Goal: Transaction & Acquisition: Purchase product/service

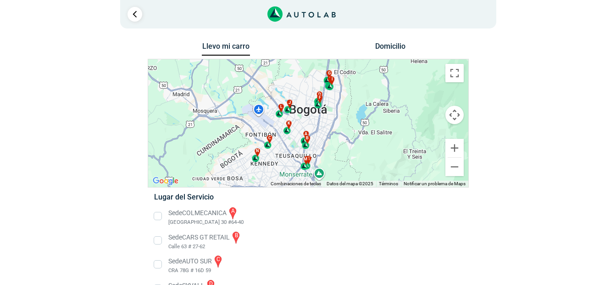
click at [381, 54] on button "Domicilio" at bounding box center [390, 48] width 48 height 13
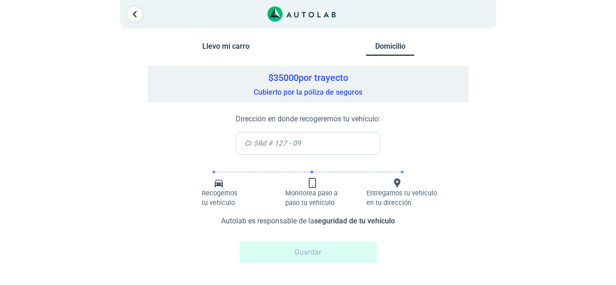
scroll to position [0, 0]
click at [223, 52] on button "Llevo mi carro" at bounding box center [226, 47] width 48 height 13
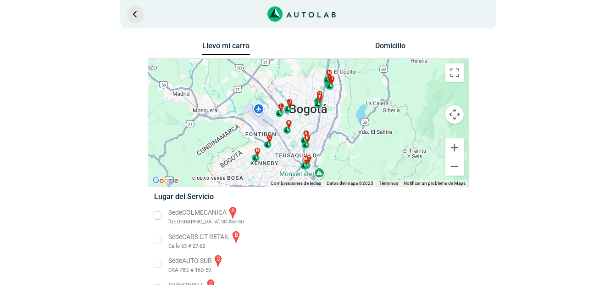
click at [136, 17] on link "Ir al paso anterior" at bounding box center [135, 14] width 15 height 15
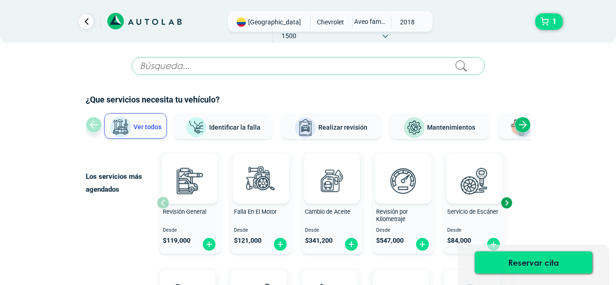
click at [528, 122] on div "Next slide" at bounding box center [523, 125] width 16 height 16
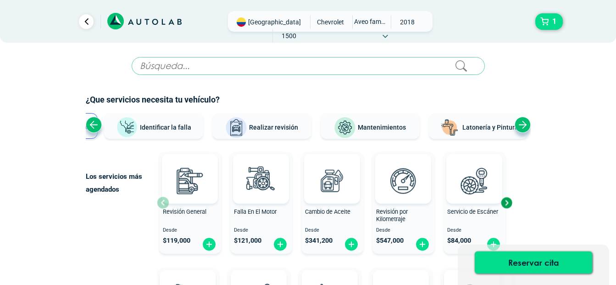
click at [525, 122] on div "Next slide" at bounding box center [523, 125] width 16 height 16
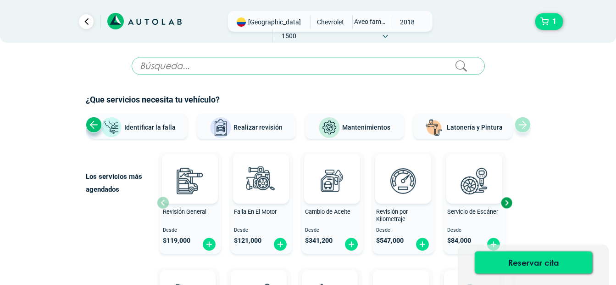
click at [355, 128] on span "Mantenimientos" at bounding box center [366, 126] width 48 height 7
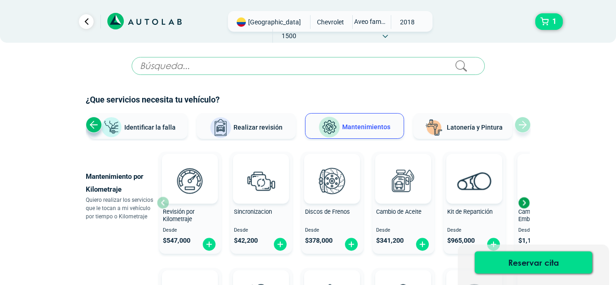
click at [462, 125] on span "Latonería y Pintura" at bounding box center [475, 126] width 56 height 7
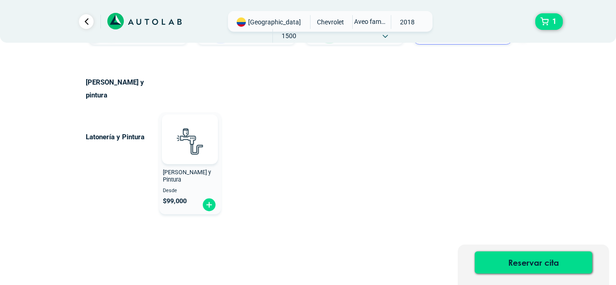
scroll to position [95, 0]
click at [211, 197] on img at bounding box center [209, 204] width 15 height 14
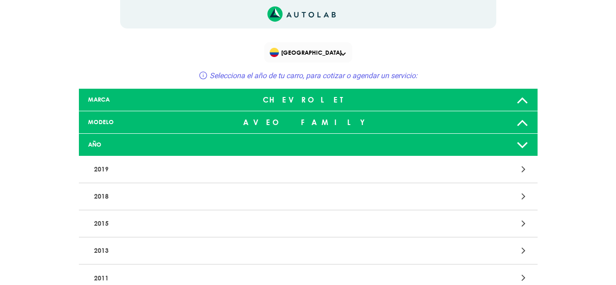
scroll to position [28, 0]
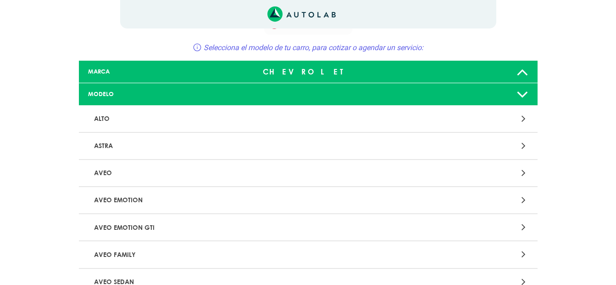
scroll to position [109, 0]
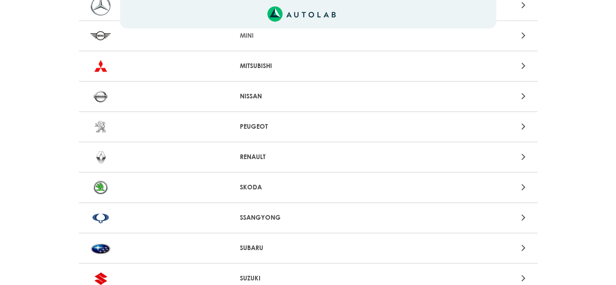
scroll to position [826, 0]
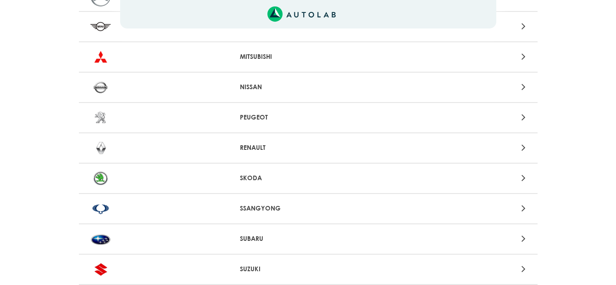
click at [241, 144] on p "RENAULT" at bounding box center [308, 148] width 136 height 10
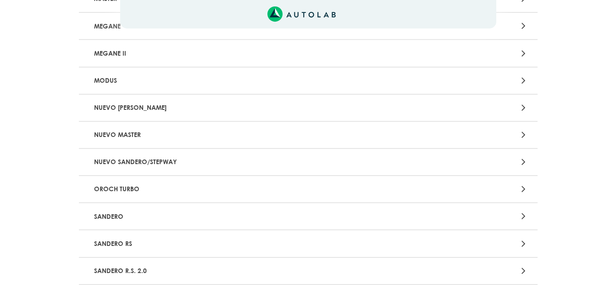
click at [128, 134] on p "NUEVO MASTER" at bounding box center [233, 134] width 286 height 17
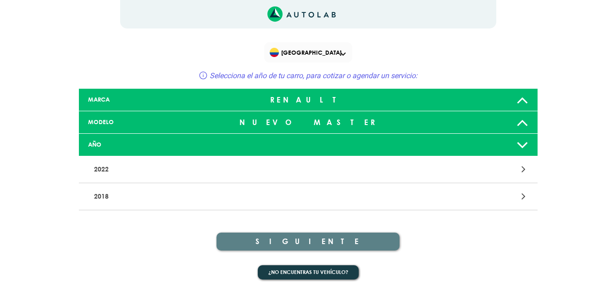
click at [102, 168] on p "2022" at bounding box center [233, 169] width 286 height 17
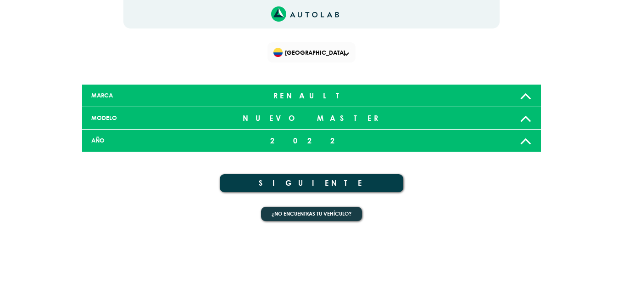
click at [307, 184] on button "SIGUIENTE" at bounding box center [312, 183] width 184 height 18
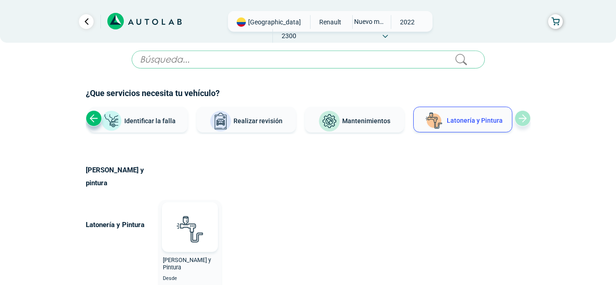
scroll to position [3, 0]
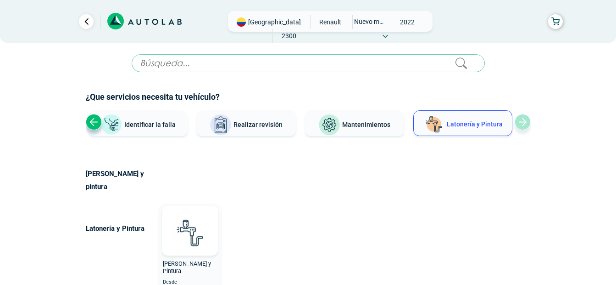
click at [166, 119] on button "Identificar la falla" at bounding box center [138, 123] width 99 height 26
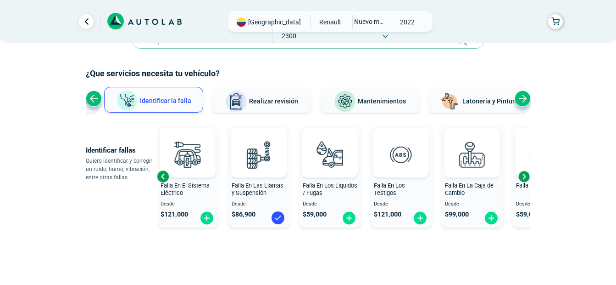
scroll to position [0, 0]
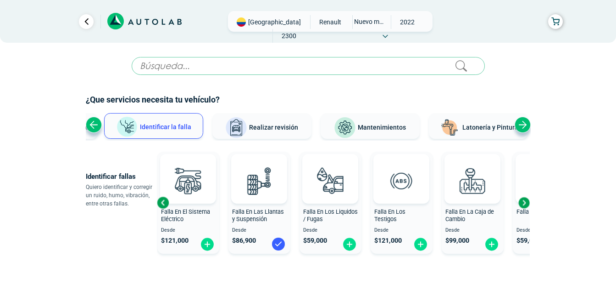
click at [274, 247] on img at bounding box center [278, 243] width 15 height 15
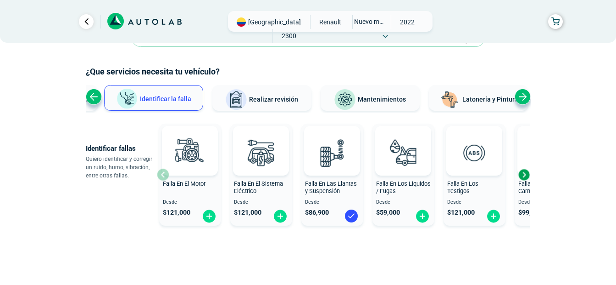
scroll to position [7, 0]
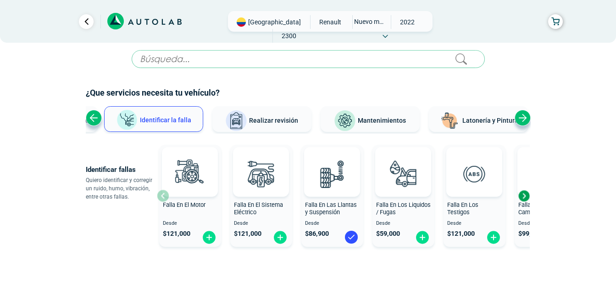
click at [249, 117] on button "Realizar revisión" at bounding box center [261, 119] width 99 height 26
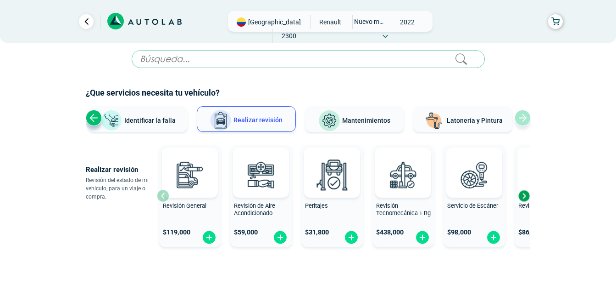
click at [359, 122] on span "Mantenimientos" at bounding box center [366, 120] width 48 height 7
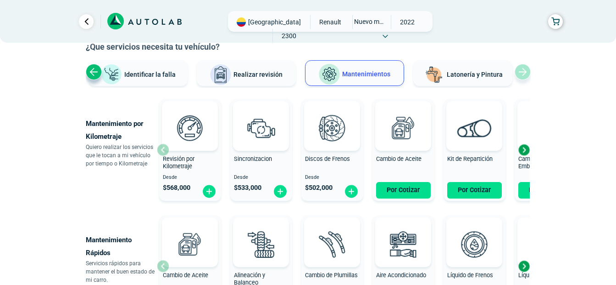
scroll to position [99, 0]
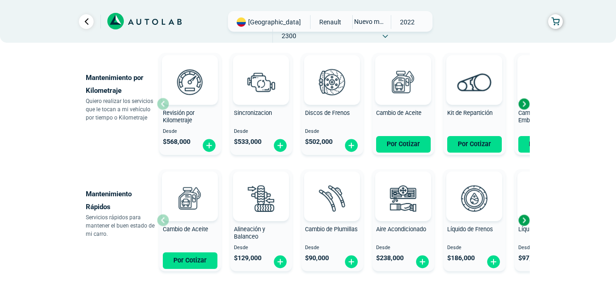
click at [519, 223] on div "Next slide" at bounding box center [524, 220] width 14 height 14
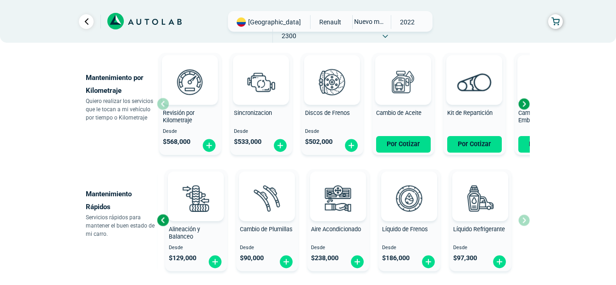
click at [519, 223] on div "Cambio de Aceite Por Cotizar Alineación y Balanceo Desde $ 129,000 Cambio de Pl…" at bounding box center [343, 219] width 373 height 109
click at [518, 107] on div "Next slide" at bounding box center [524, 104] width 14 height 14
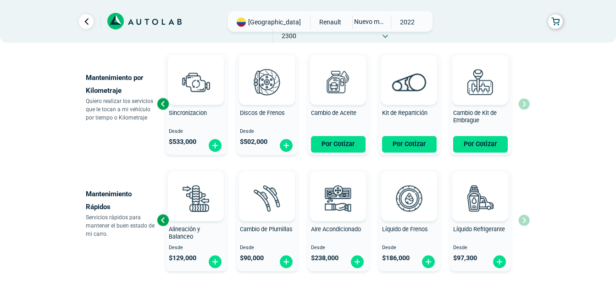
click at [518, 107] on div "Revisión por Kilometraje Desde $ 568,000 Sincronizacion Desde $ 533,000 Discos …" at bounding box center [343, 103] width 373 height 109
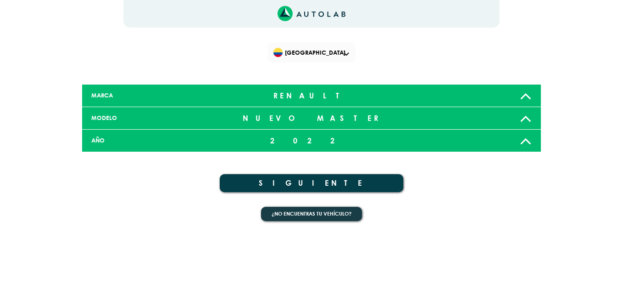
click at [296, 113] on div "NUEVO MASTER" at bounding box center [311, 118] width 151 height 18
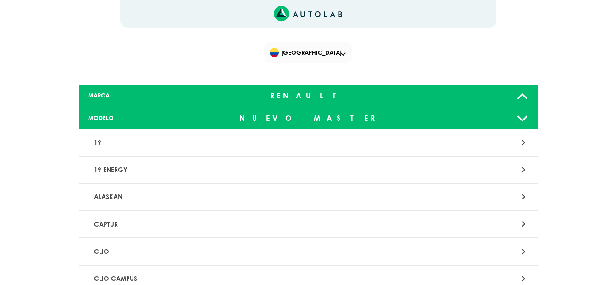
scroll to position [46, 0]
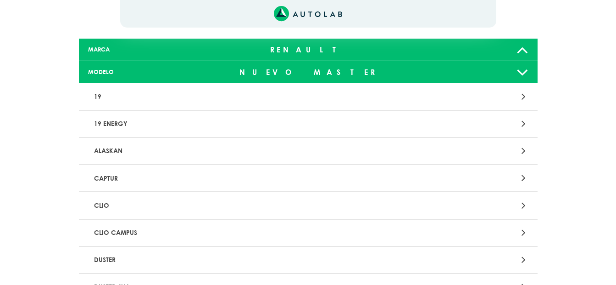
click at [112, 150] on p "ALASKAN" at bounding box center [233, 150] width 286 height 17
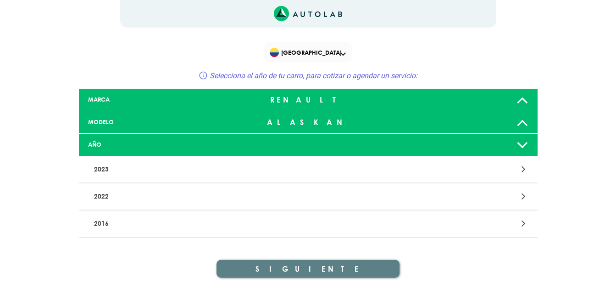
click at [94, 196] on p "2022" at bounding box center [233, 196] width 286 height 17
click at [101, 197] on p "2022" at bounding box center [233, 196] width 286 height 17
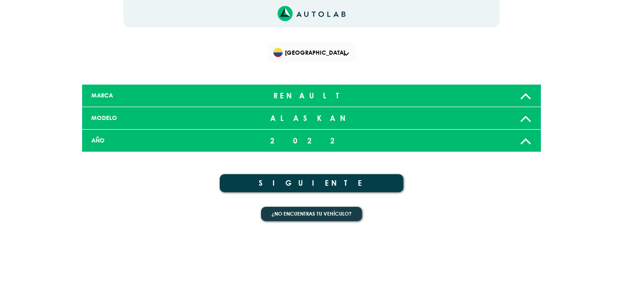
click at [274, 186] on button "SIGUIENTE" at bounding box center [312, 183] width 184 height 18
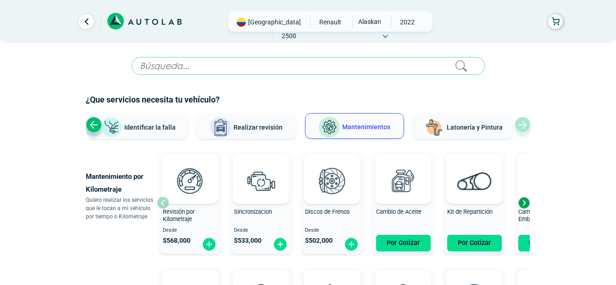
click at [99, 125] on div "Previous slide" at bounding box center [94, 125] width 16 height 16
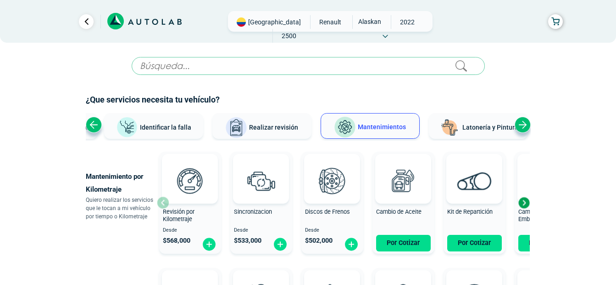
click at [92, 126] on div "Previous slide" at bounding box center [94, 125] width 16 height 16
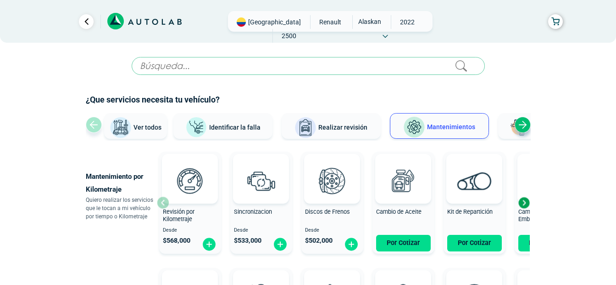
click at [92, 126] on div "Ver todos Identificar la falla Realizar revisión Mantenimientos Latonería y Pin…" at bounding box center [308, 127] width 445 height 28
click at [122, 126] on img at bounding box center [121, 128] width 22 height 22
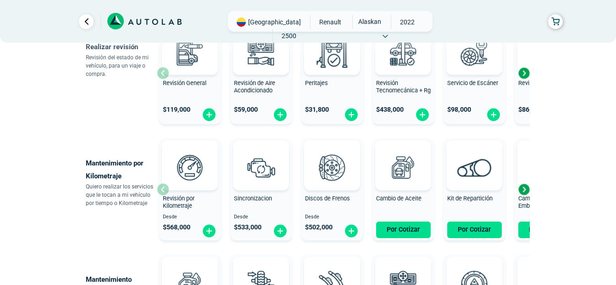
scroll to position [367, 0]
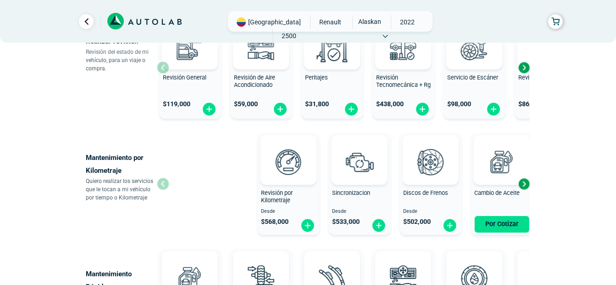
click at [550, 194] on div "× ESTE SERVICIO YA ESTÁ INCLUÍDO Launch demo modal x" at bounding box center [308, 120] width 551 height 861
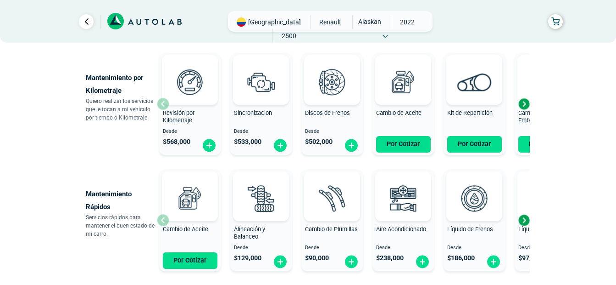
scroll to position [413, 0]
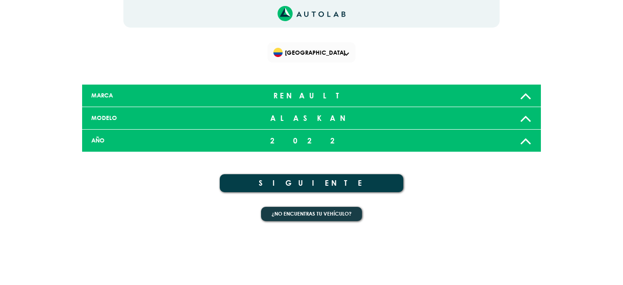
click at [344, 114] on div "ALASKAN" at bounding box center [311, 118] width 151 height 18
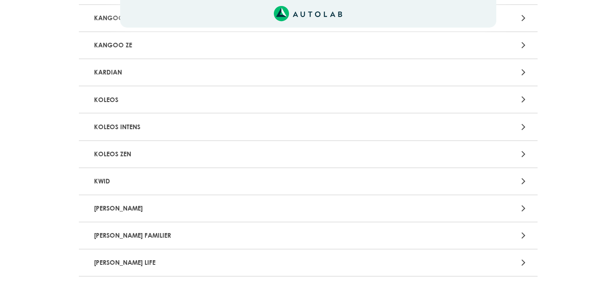
scroll to position [505, 0]
click at [117, 71] on p "KARDIAN" at bounding box center [233, 71] width 286 height 17
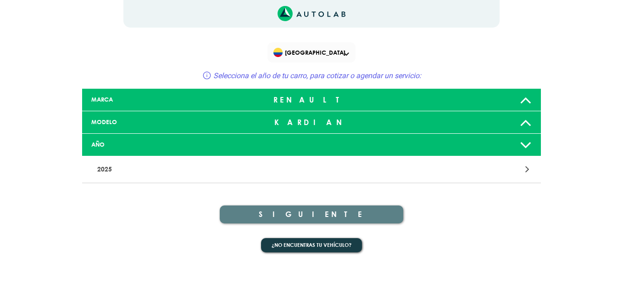
click at [112, 170] on p "2025" at bounding box center [237, 169] width 286 height 17
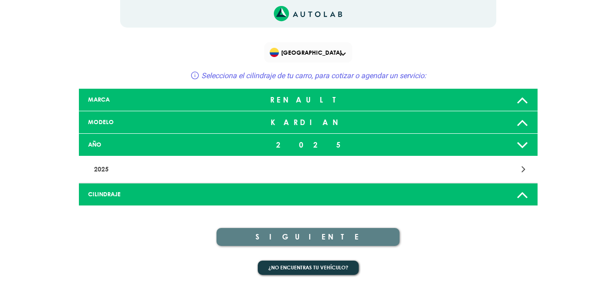
click at [107, 198] on div "CILINDRAJE" at bounding box center [156, 194] width 151 height 9
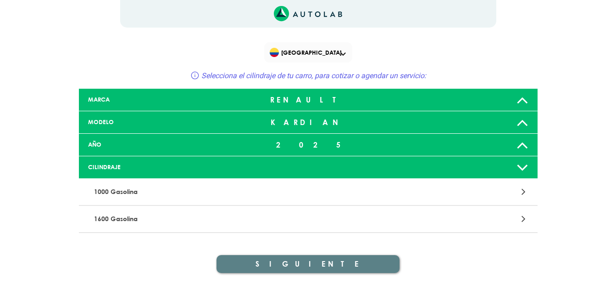
click at [99, 216] on p "1600 Gasolina" at bounding box center [233, 218] width 286 height 17
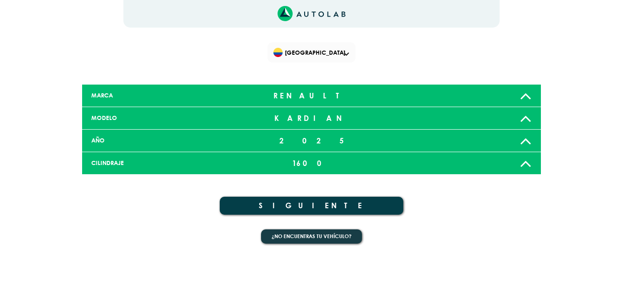
click at [268, 204] on button "SIGUIENTE" at bounding box center [312, 205] width 184 height 18
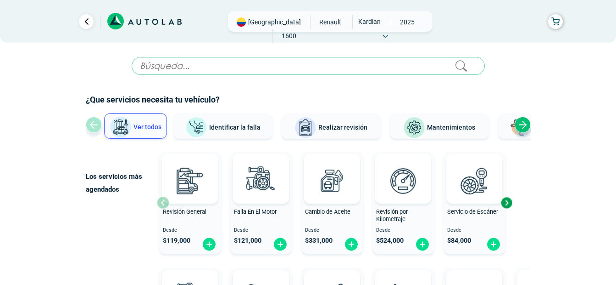
click at [145, 121] on button "Ver todos" at bounding box center [135, 126] width 63 height 26
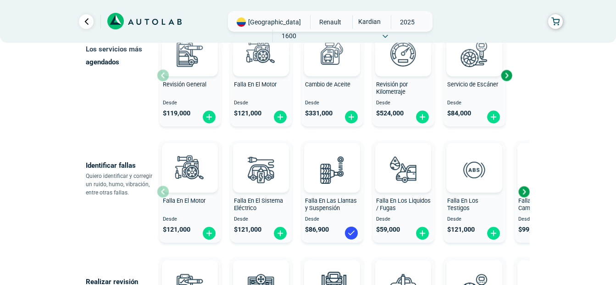
scroll to position [138, 0]
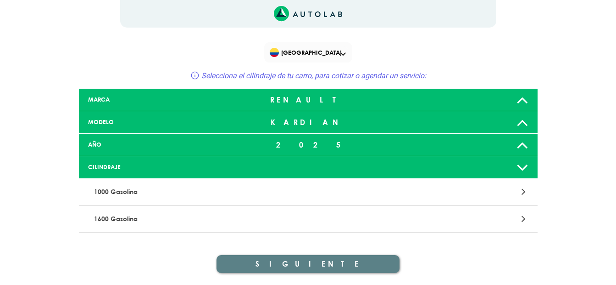
click at [300, 125] on div "KARDIAN" at bounding box center [308, 122] width 151 height 18
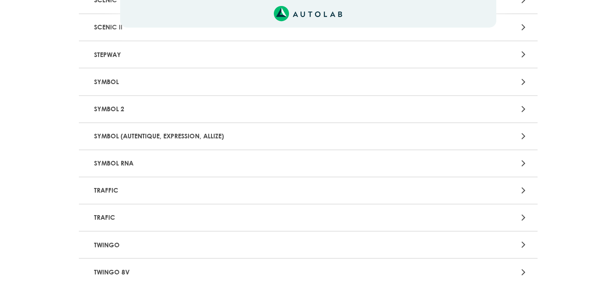
scroll to position [1193, 0]
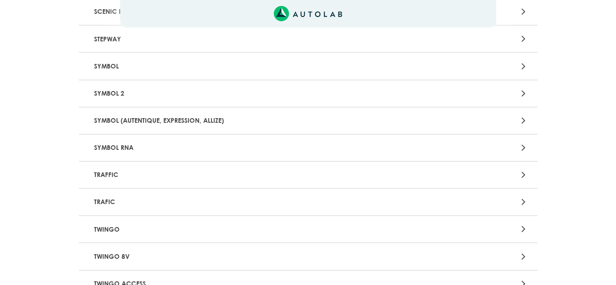
click at [97, 200] on p "TRAFIC" at bounding box center [233, 201] width 286 height 17
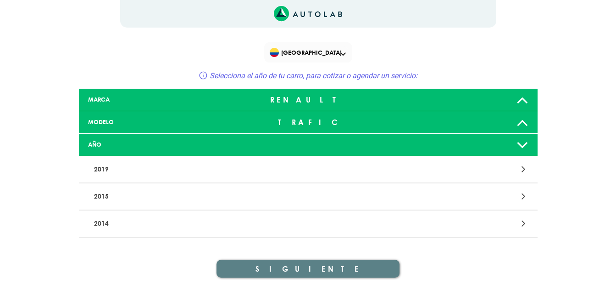
click at [97, 165] on p "2019" at bounding box center [233, 169] width 286 height 17
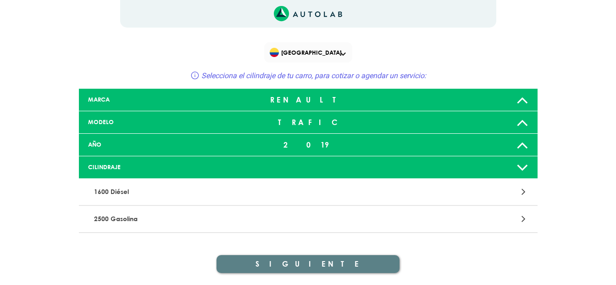
click at [114, 212] on p "2500 Gasolina" at bounding box center [233, 218] width 286 height 17
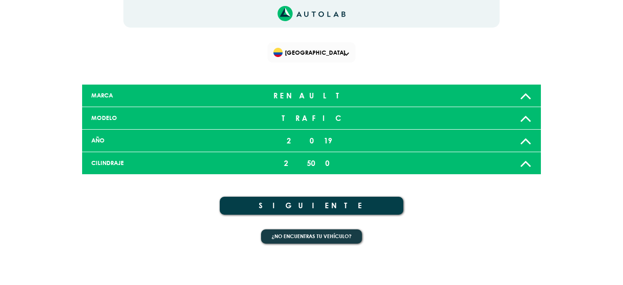
click at [330, 207] on button "SIGUIENTE" at bounding box center [312, 205] width 184 height 18
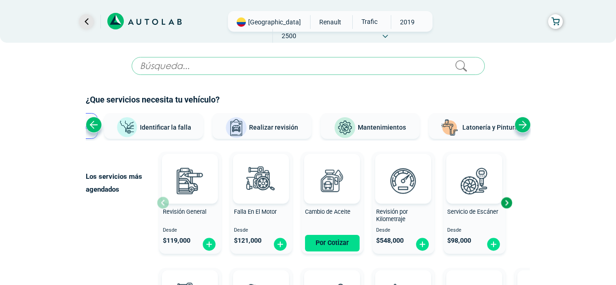
click at [87, 20] on link "Ir al paso anterior" at bounding box center [86, 21] width 15 height 15
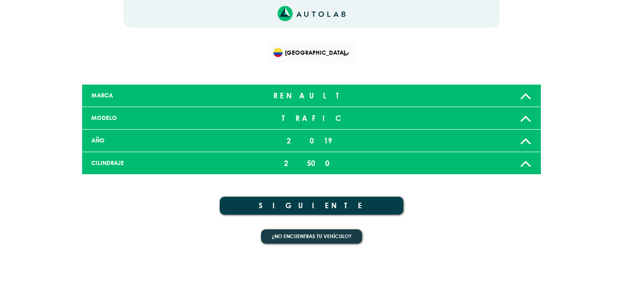
click at [281, 112] on div "TRAFIC" at bounding box center [311, 118] width 151 height 18
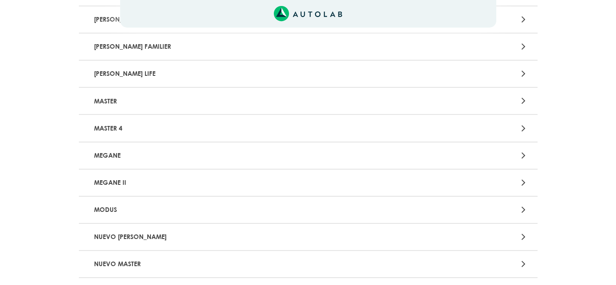
scroll to position [688, 0]
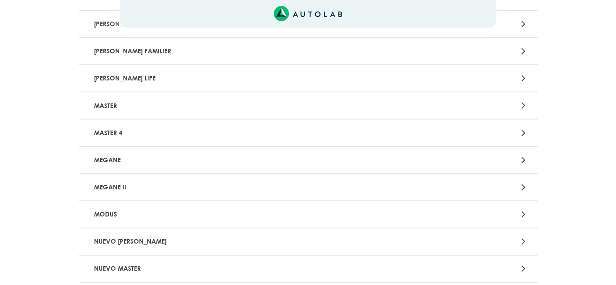
click at [138, 186] on p "MEGANE II" at bounding box center [233, 187] width 286 height 17
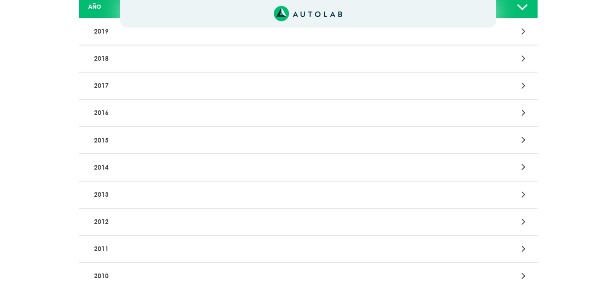
scroll to position [46, 0]
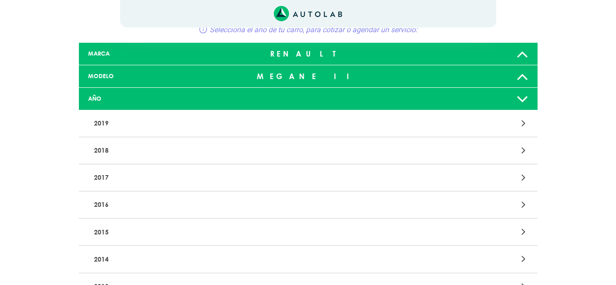
click at [107, 123] on p "2019" at bounding box center [233, 123] width 286 height 17
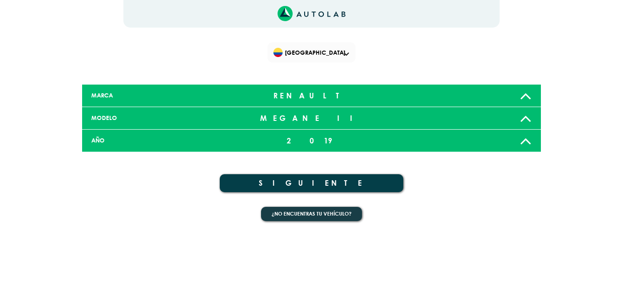
click at [258, 185] on button "SIGUIENTE" at bounding box center [312, 183] width 184 height 18
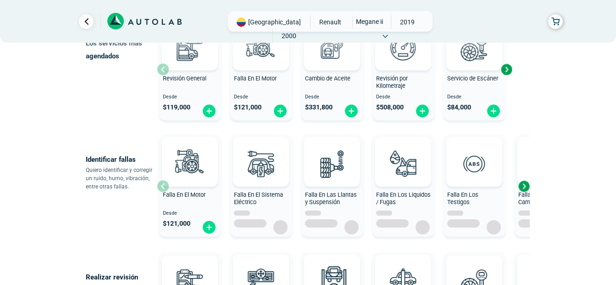
scroll to position [138, 0]
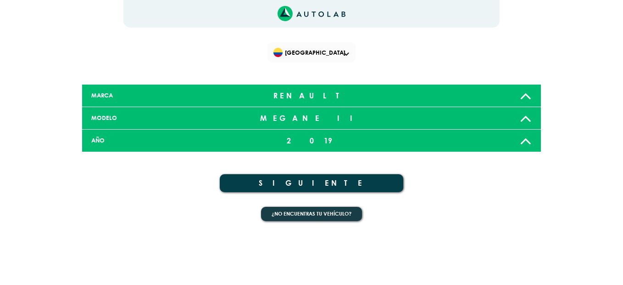
click at [194, 126] on div "MODELO [PERSON_NAME]" at bounding box center [311, 118] width 459 height 22
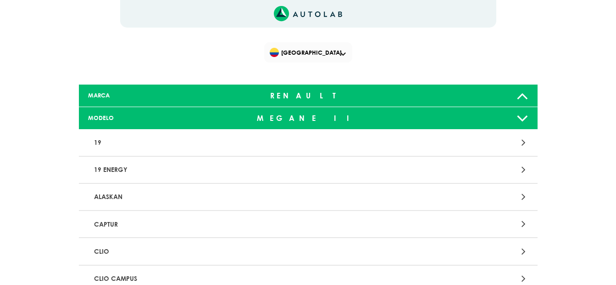
click at [112, 165] on p "19 ENERGY" at bounding box center [233, 169] width 286 height 17
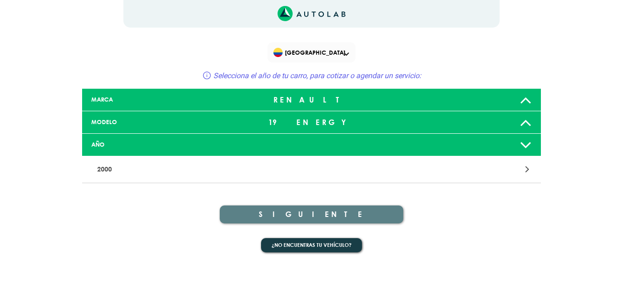
click at [145, 166] on p "2000" at bounding box center [237, 169] width 286 height 17
click at [108, 169] on p "2000" at bounding box center [237, 169] width 286 height 17
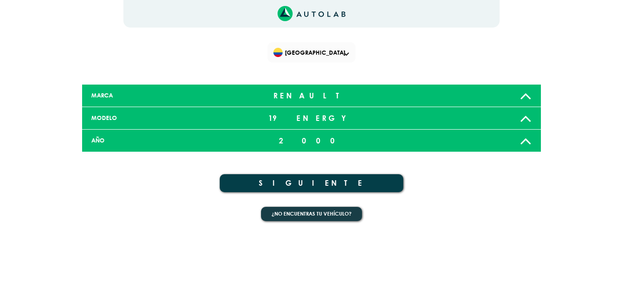
click at [279, 182] on button "SIGUIENTE" at bounding box center [312, 183] width 184 height 18
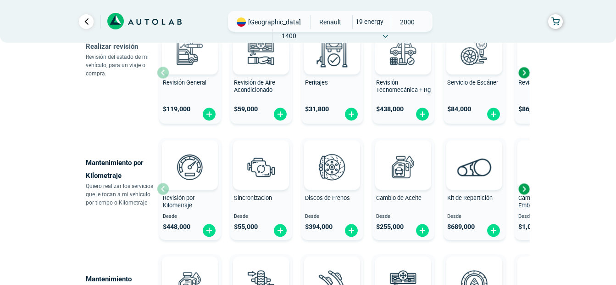
scroll to position [367, 0]
